Goal: Check status: Check status

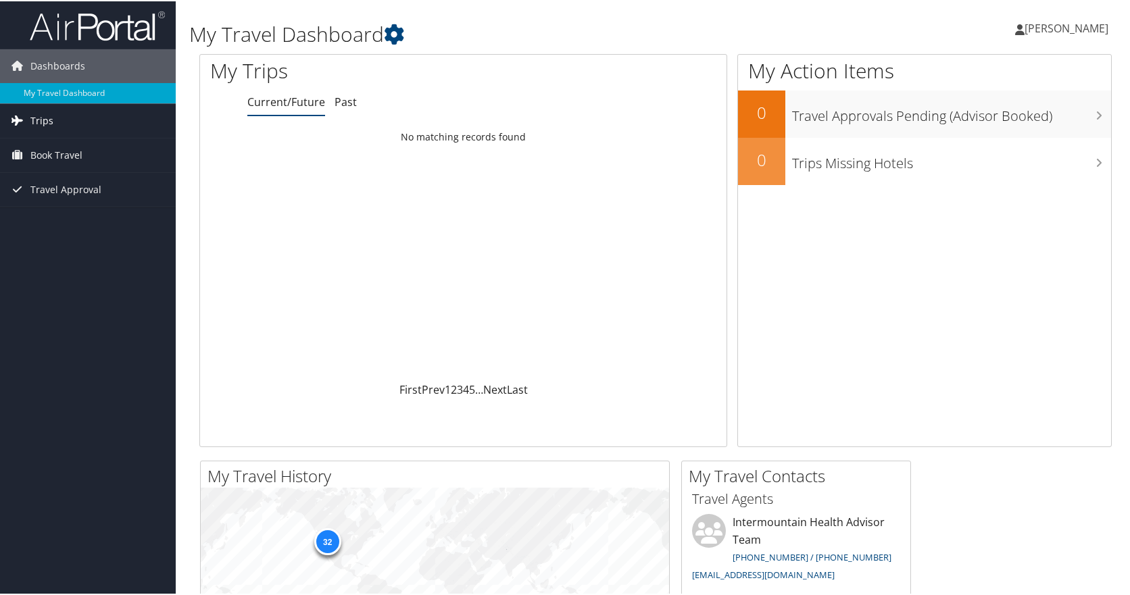
click at [22, 116] on icon at bounding box center [17, 119] width 20 height 20
click at [68, 143] on link "Current/Future Trips" at bounding box center [88, 146] width 176 height 20
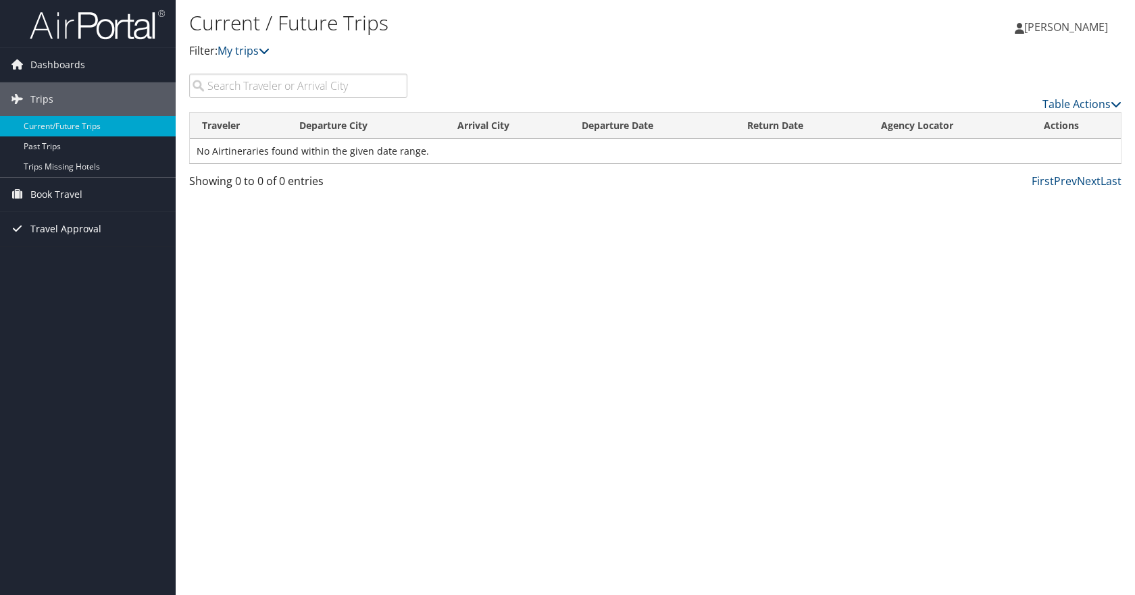
click at [59, 230] on span "Travel Approval" at bounding box center [65, 229] width 71 height 34
click at [68, 254] on link "Pending Trip Approvals" at bounding box center [88, 256] width 176 height 20
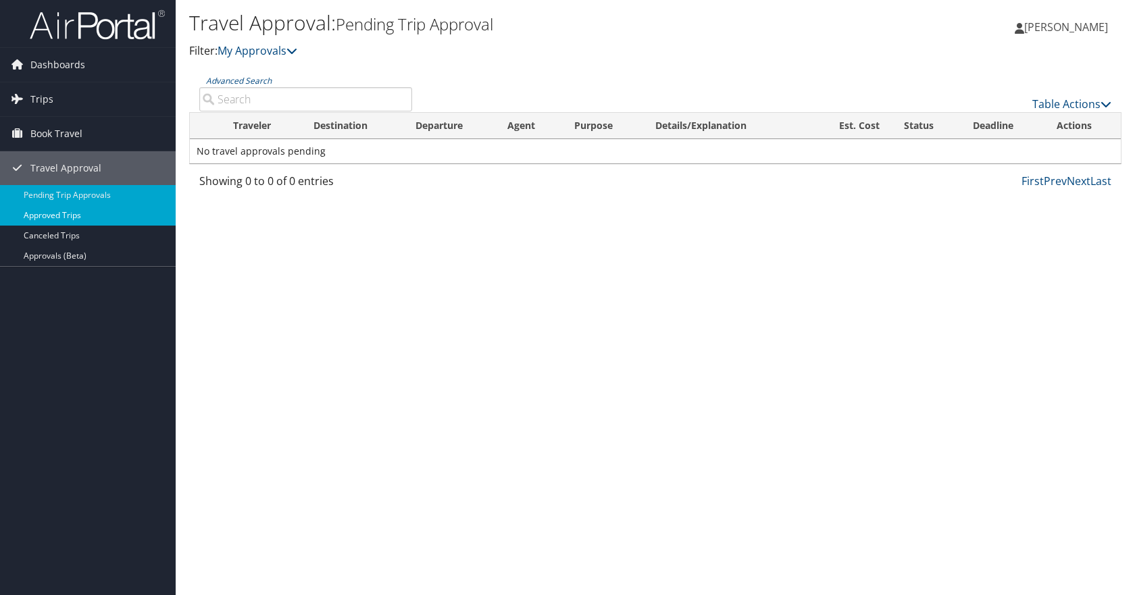
click at [61, 214] on link "Approved Trips" at bounding box center [88, 215] width 176 height 20
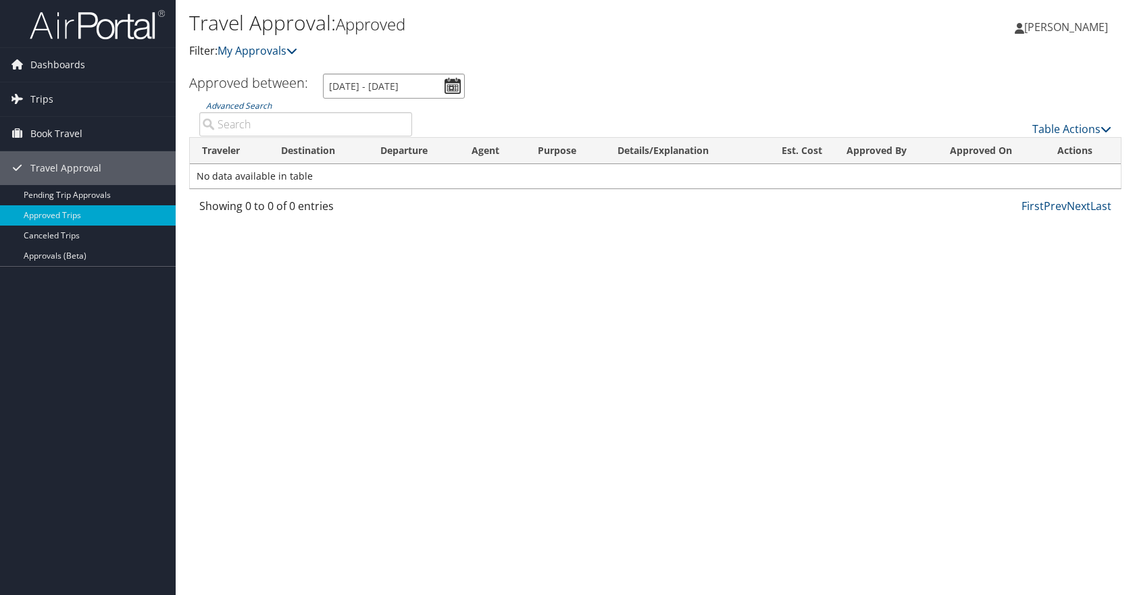
click at [460, 82] on input "7/31/2025 - 8/31/2025" at bounding box center [394, 86] width 142 height 25
drag, startPoint x: 255, startPoint y: 357, endPoint x: 115, endPoint y: 245, distance: 179.4
click at [256, 353] on div "Travel Approval: Approved Filter: My Approvals Crickett Cole Crickett Cole My S…" at bounding box center [655, 297] width 959 height 595
click at [57, 64] on span "Dashboards" at bounding box center [57, 65] width 55 height 34
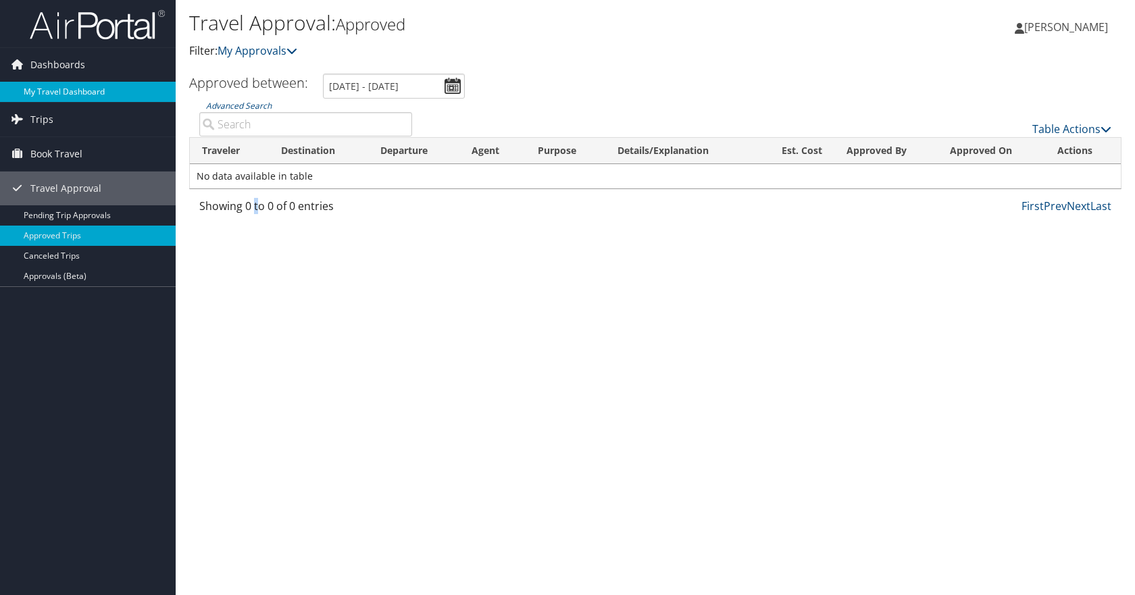
click at [53, 91] on link "My Travel Dashboard" at bounding box center [88, 92] width 176 height 20
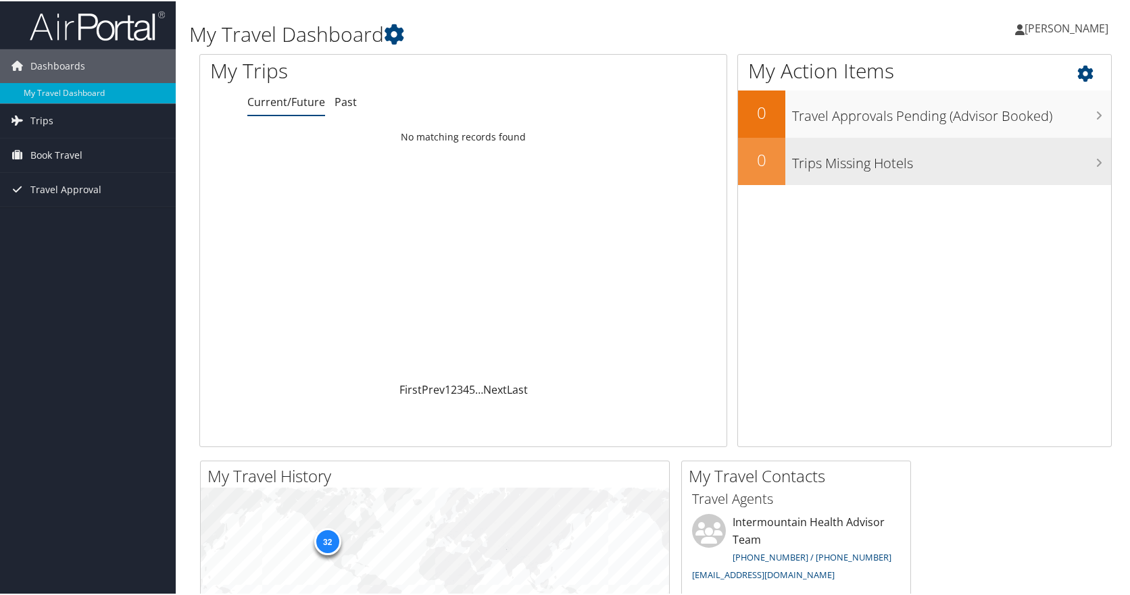
click at [1095, 161] on icon at bounding box center [1098, 161] width 7 height 11
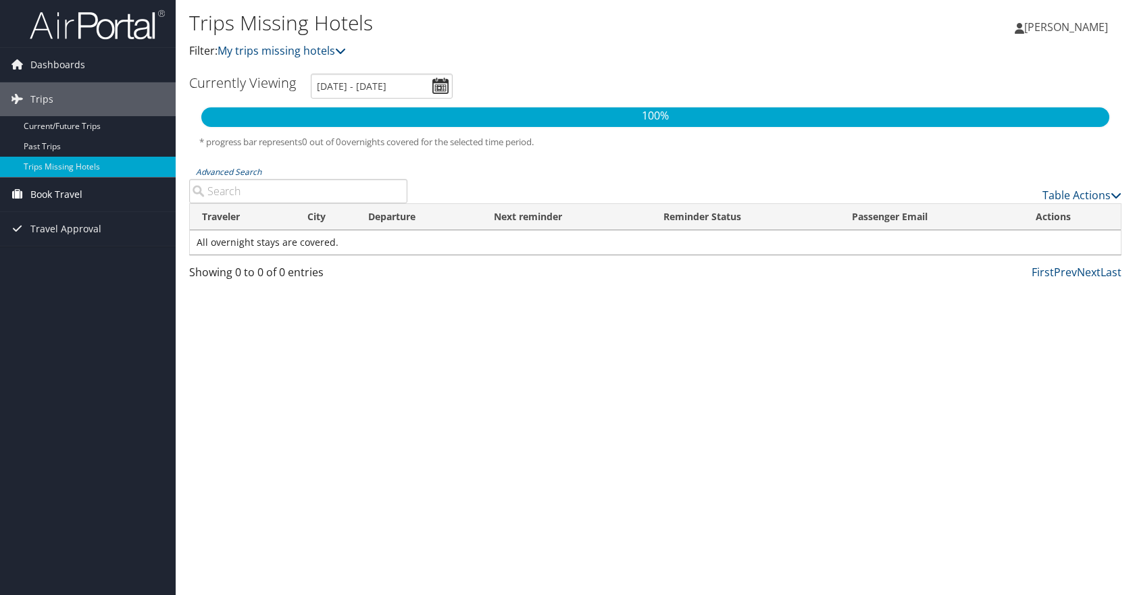
click at [22, 193] on icon at bounding box center [17, 194] width 20 height 20
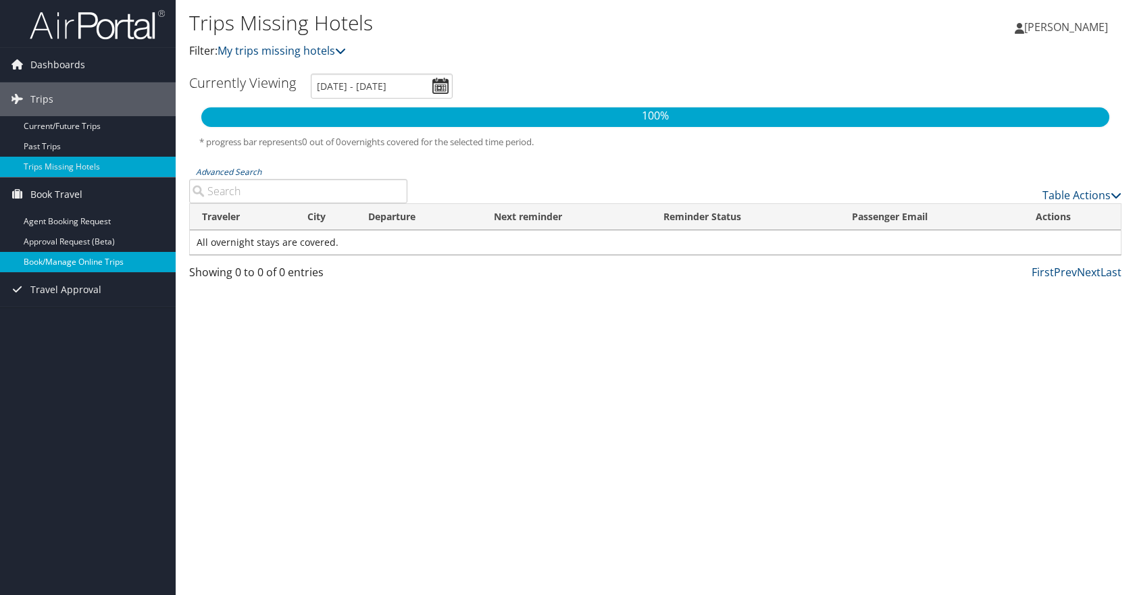
click at [41, 261] on link "Book/Manage Online Trips" at bounding box center [88, 262] width 176 height 20
